Goal: Task Accomplishment & Management: Manage account settings

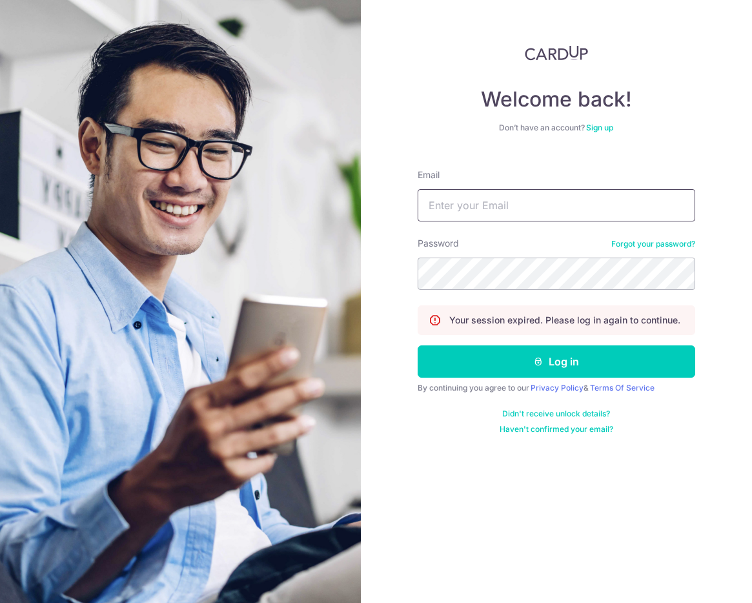
click at [489, 196] on input "Email" at bounding box center [557, 205] width 278 height 32
type input "[EMAIL_ADDRESS][DOMAIN_NAME]"
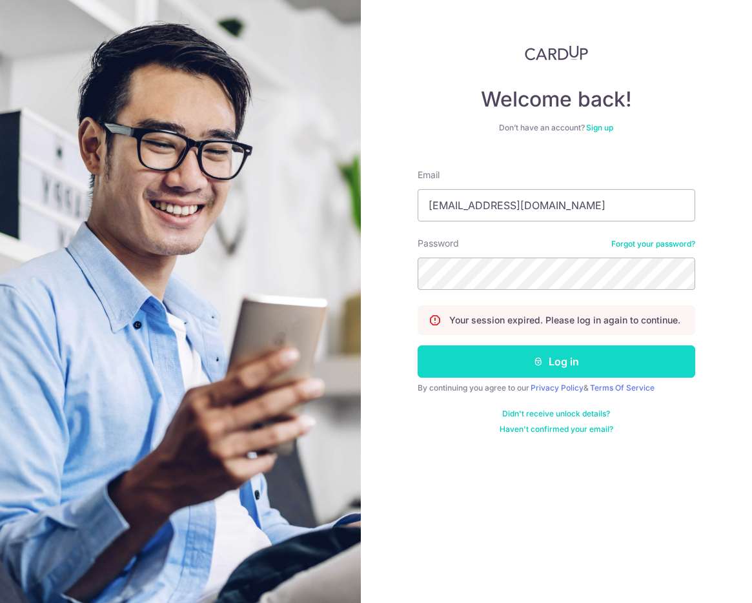
click at [463, 361] on button "Log in" at bounding box center [557, 361] width 278 height 32
